Goal: Transaction & Acquisition: Purchase product/service

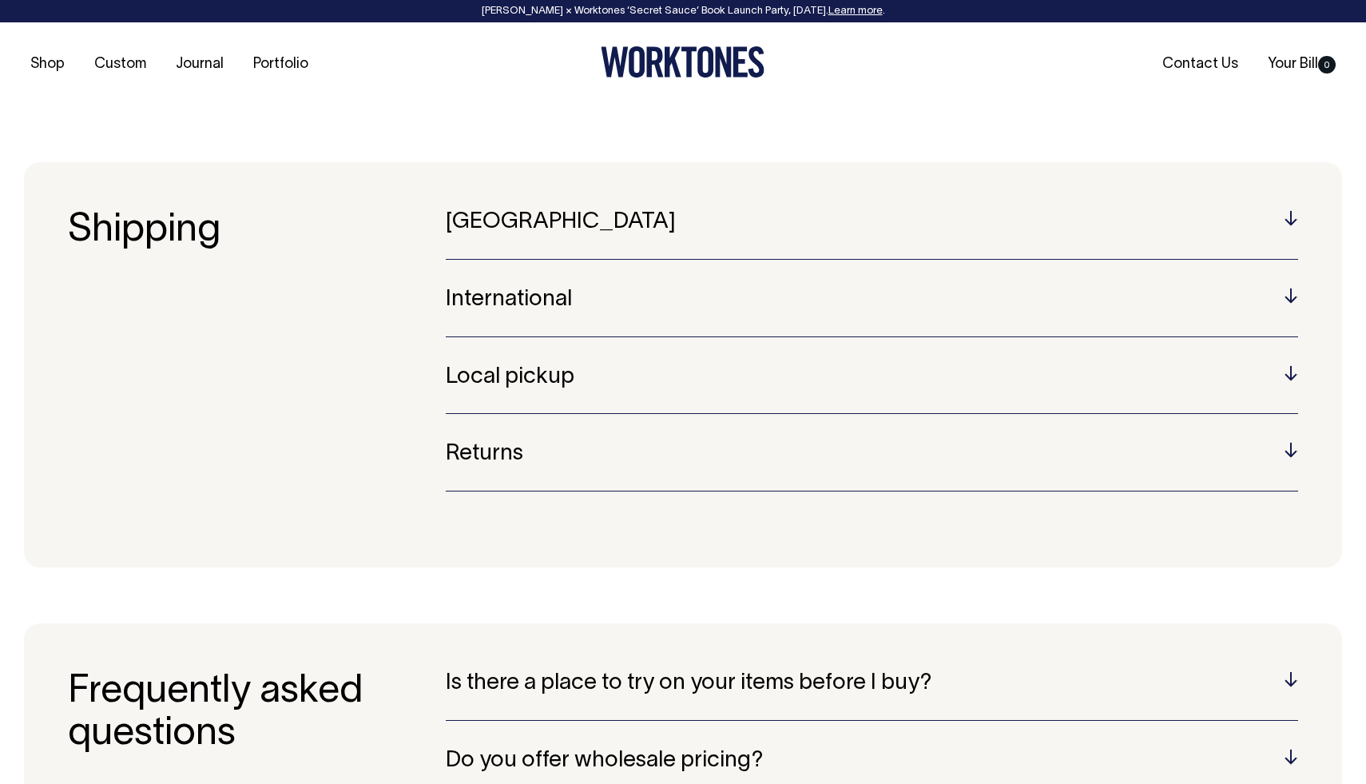
click at [506, 225] on h5 "Australia" at bounding box center [872, 222] width 853 height 25
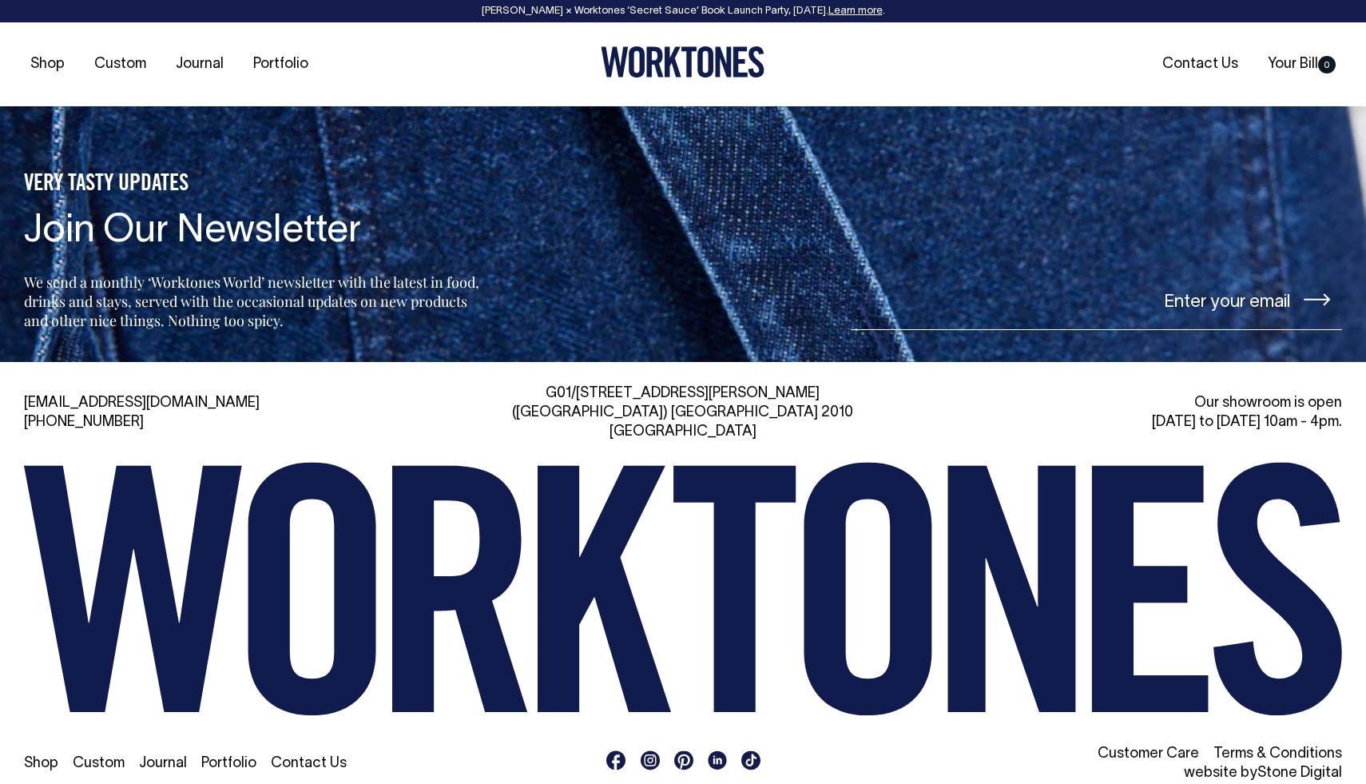
scroll to position [1722, 0]
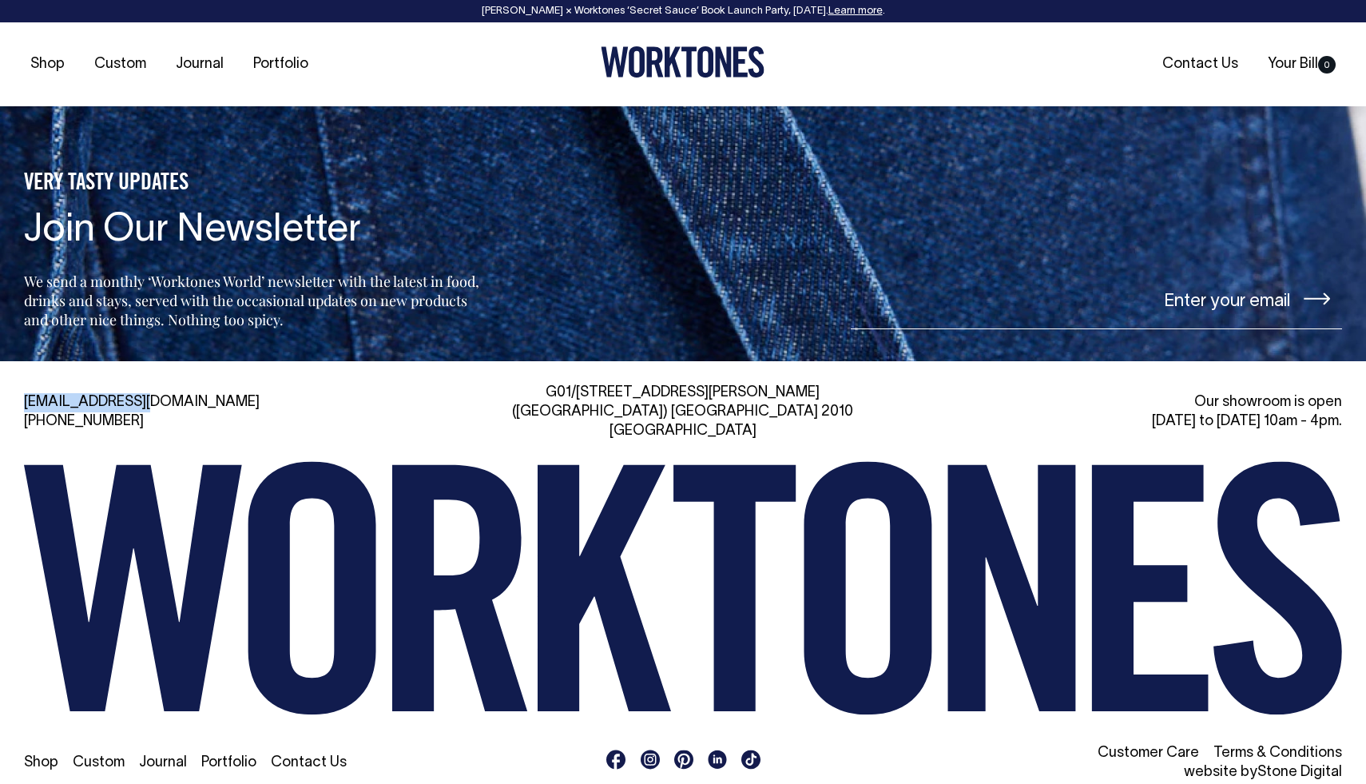
drag, startPoint x: 158, startPoint y: 396, endPoint x: 22, endPoint y: 393, distance: 136.7
click at [22, 393] on div "hi@worktones.com +61 2 7203 1616 G01/50 Marshall St, Surry Hills (Gadigal) NSW …" at bounding box center [683, 583] width 1366 height 399
copy link "[EMAIL_ADDRESS][DOMAIN_NAME]"
drag, startPoint x: 41, startPoint y: 393, endPoint x: 145, endPoint y: 20, distance: 387.4
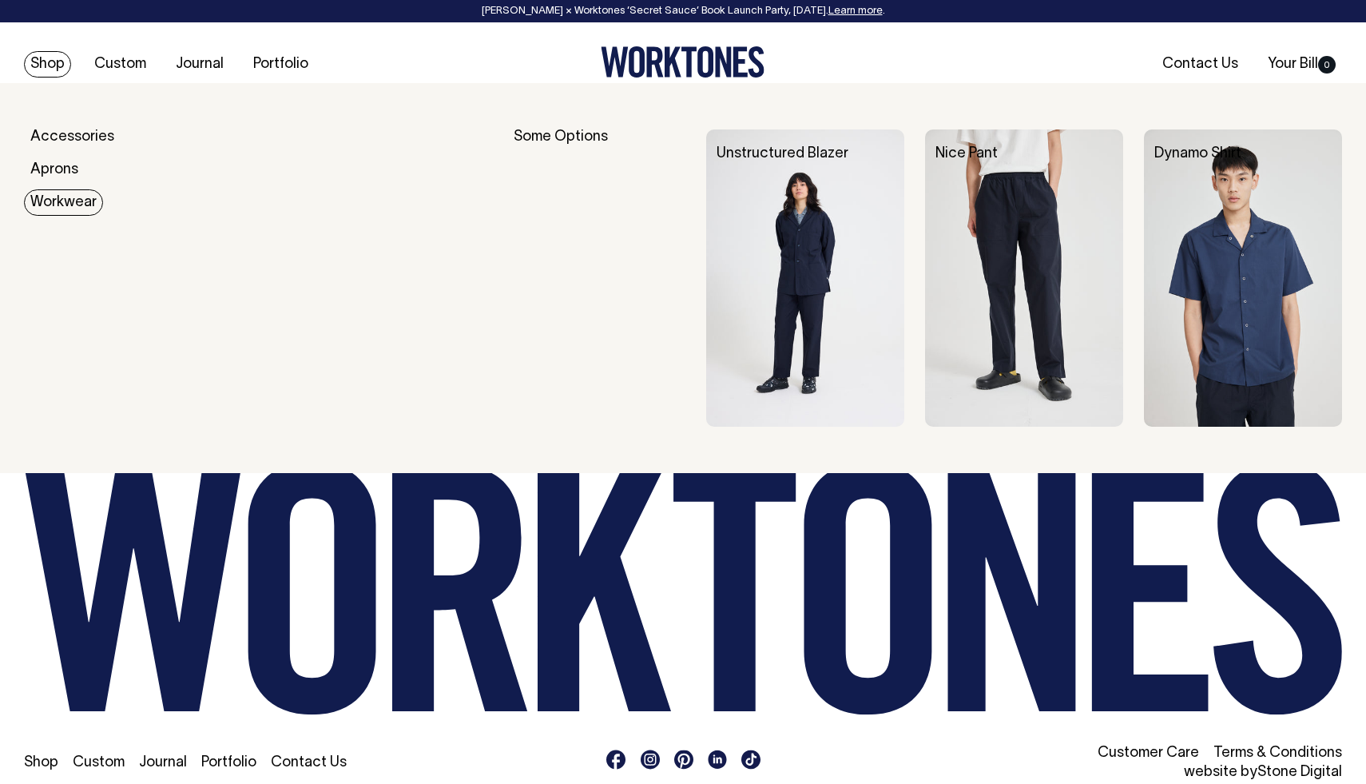
click at [812, 259] on img at bounding box center [805, 277] width 198 height 297
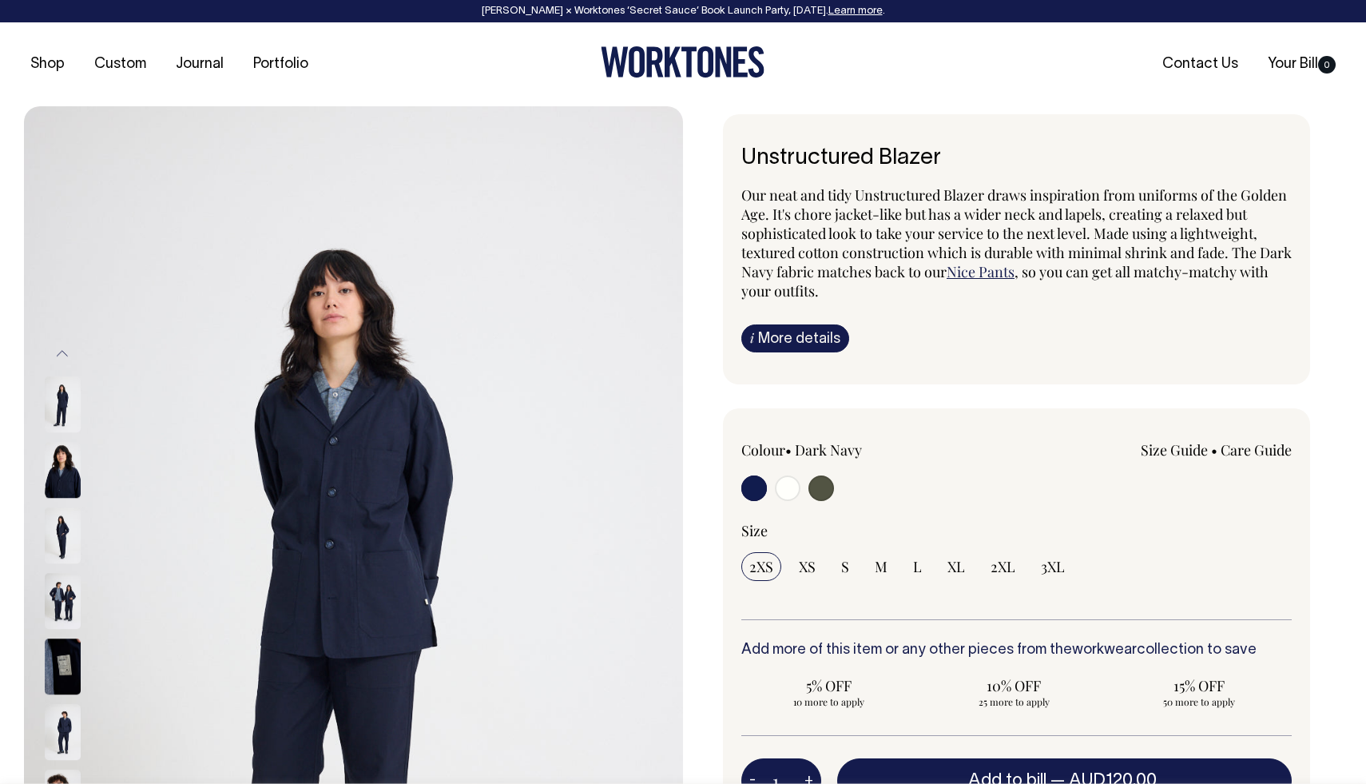
click at [782, 497] on input "radio" at bounding box center [788, 488] width 26 height 26
radio input "true"
radio input "false"
radio input "true"
select select "Off-White"
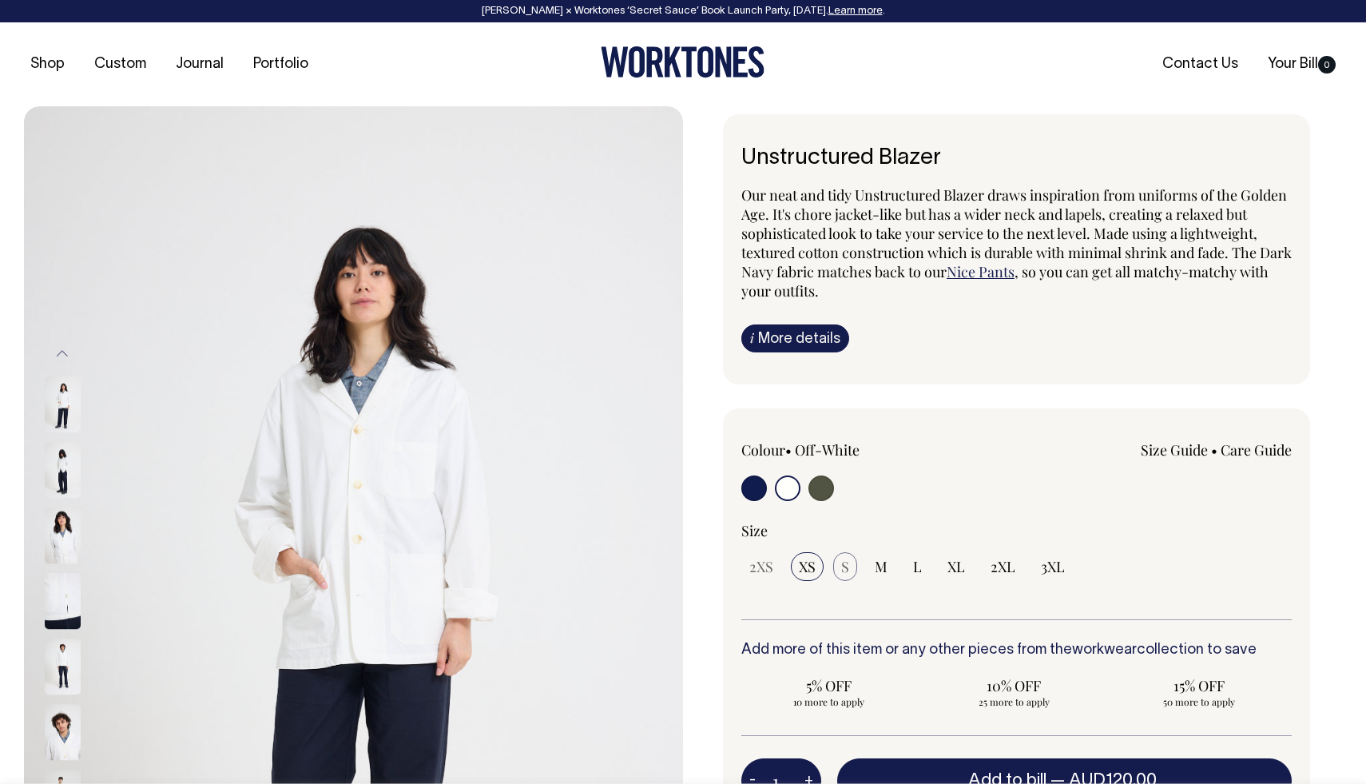
click at [845, 566] on span "S" at bounding box center [845, 566] width 8 height 19
